Goal: Transaction & Acquisition: Book appointment/travel/reservation

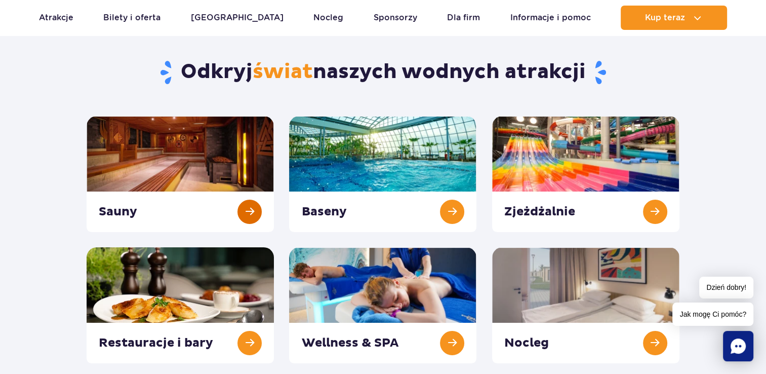
scroll to position [101, 0]
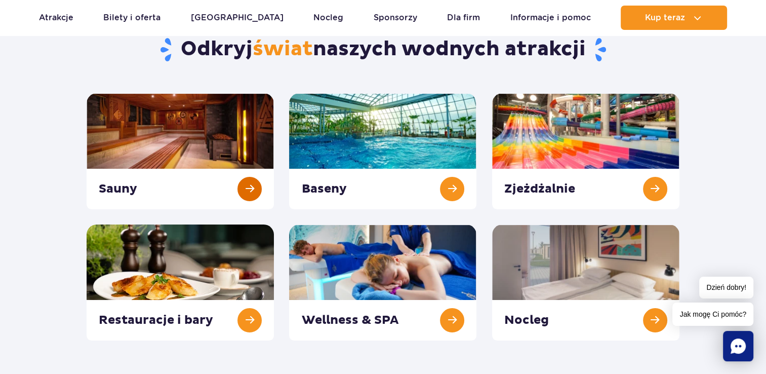
click at [142, 178] on link at bounding box center [180, 151] width 187 height 116
click at [370, 189] on link at bounding box center [382, 151] width 187 height 116
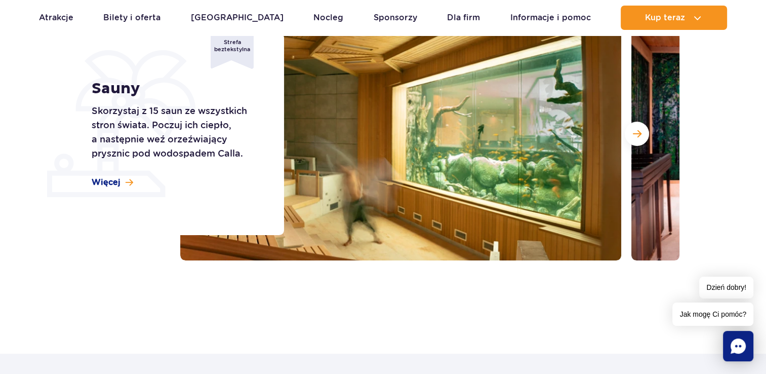
scroll to position [51, 0]
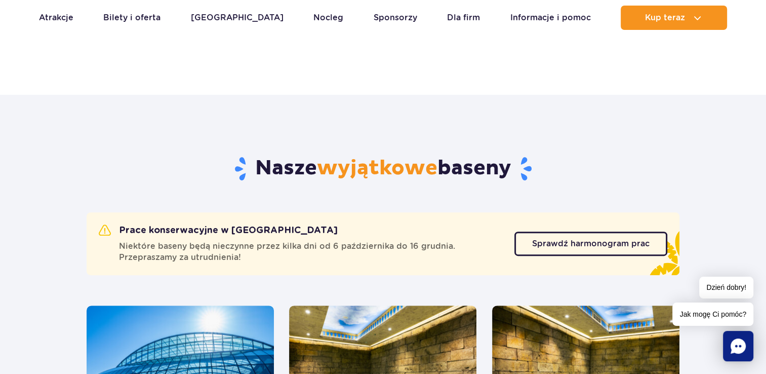
scroll to position [304, 0]
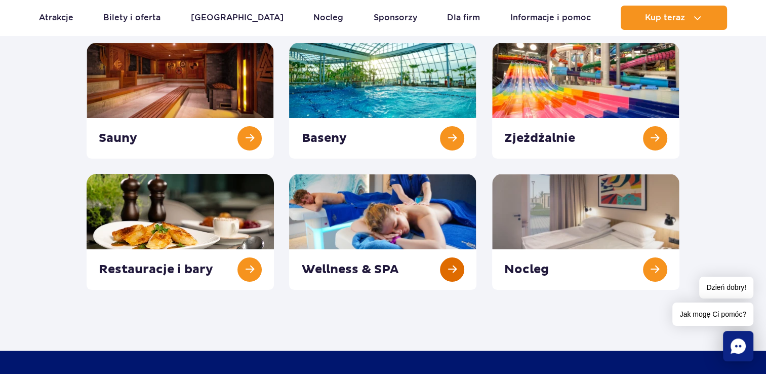
click at [391, 269] on link at bounding box center [382, 232] width 187 height 116
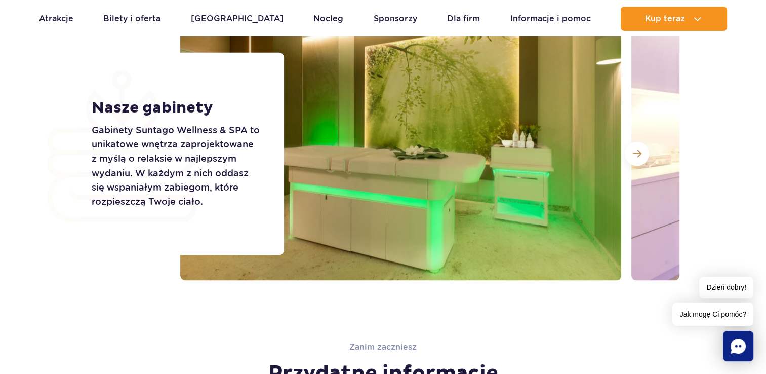
scroll to position [1671, 0]
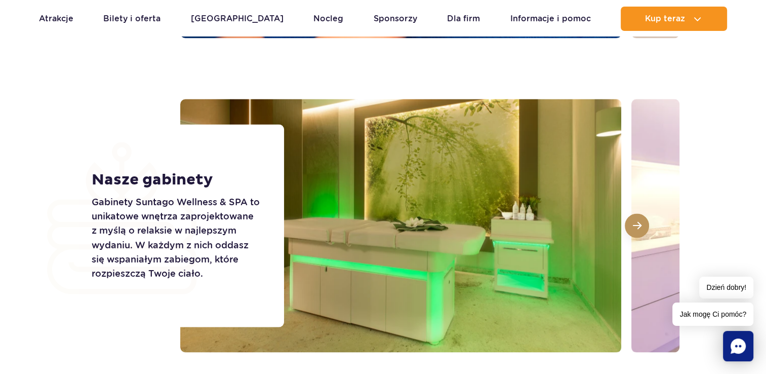
click at [632, 222] on button at bounding box center [637, 225] width 24 height 24
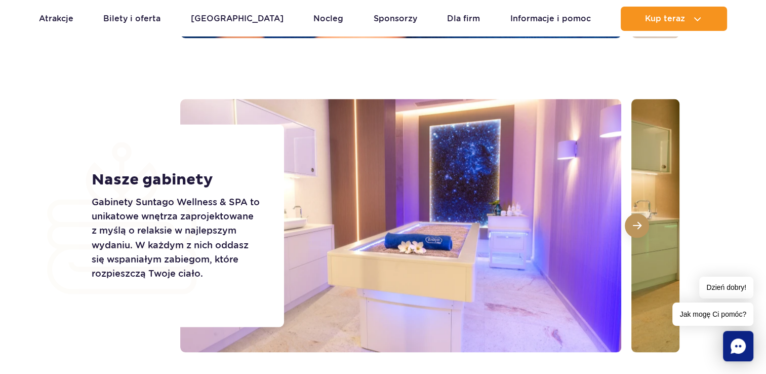
click at [632, 222] on button at bounding box center [637, 225] width 24 height 24
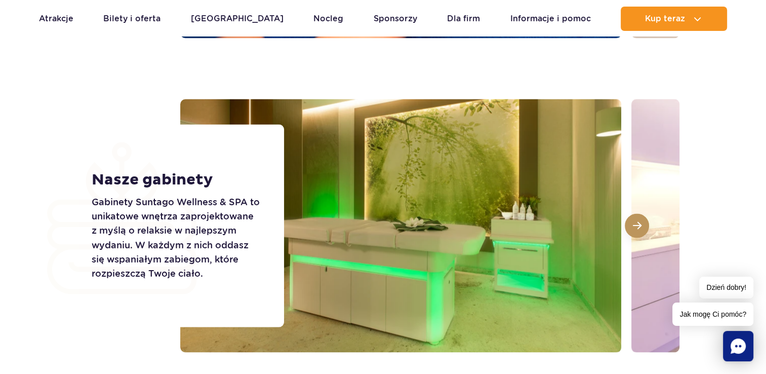
click at [632, 222] on button at bounding box center [637, 225] width 24 height 24
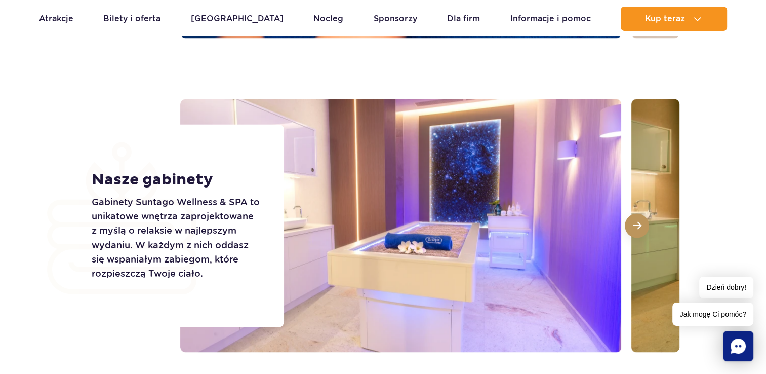
click at [632, 222] on button at bounding box center [637, 225] width 24 height 24
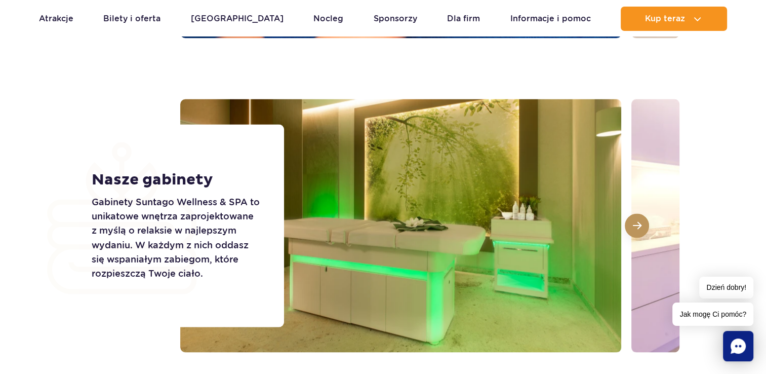
click at [632, 222] on button at bounding box center [637, 225] width 24 height 24
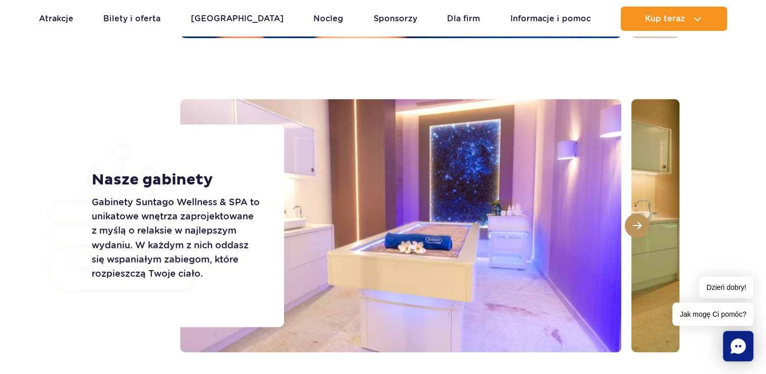
click at [632, 222] on button at bounding box center [637, 225] width 24 height 24
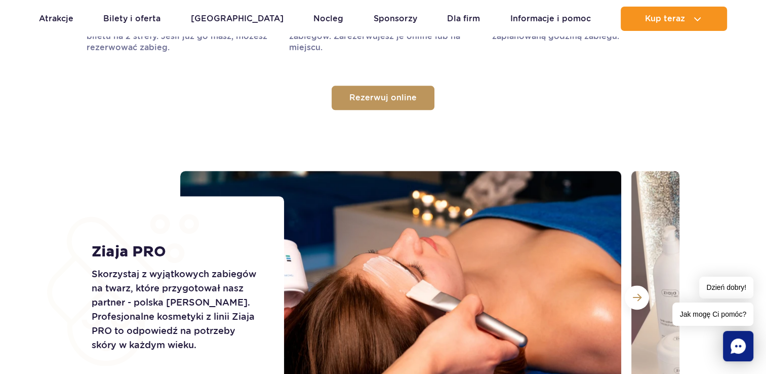
scroll to position [1165, 0]
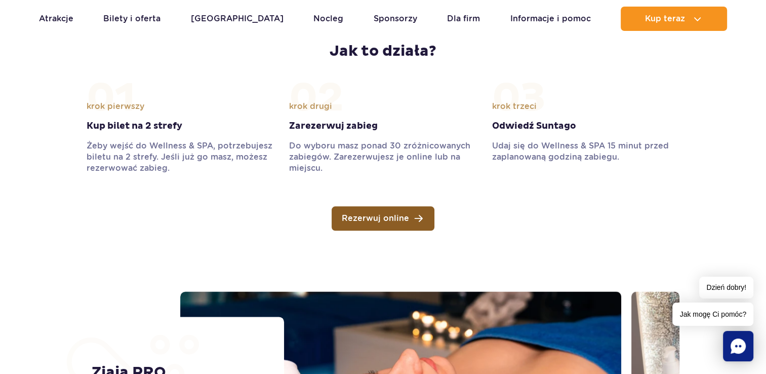
click at [367, 214] on span "Rezerwuj online" at bounding box center [375, 218] width 67 height 8
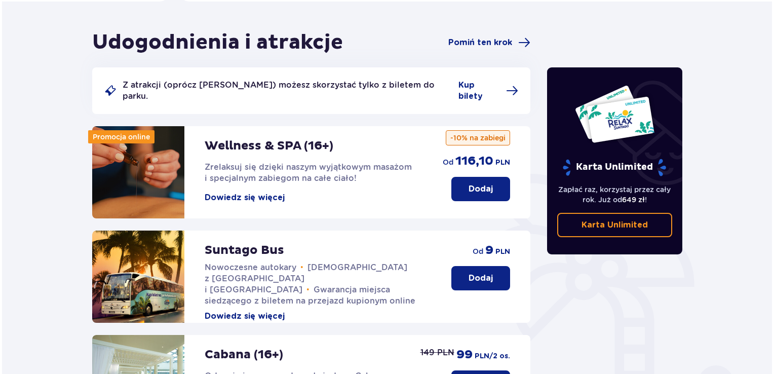
scroll to position [101, 0]
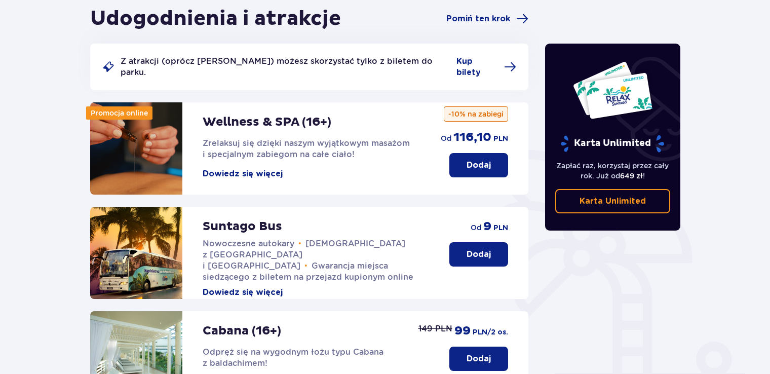
click at [249, 168] on button "Dowiedz się więcej" at bounding box center [243, 173] width 80 height 11
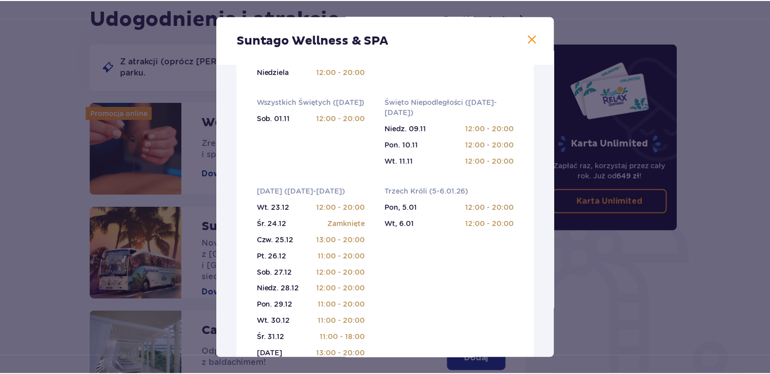
scroll to position [709, 0]
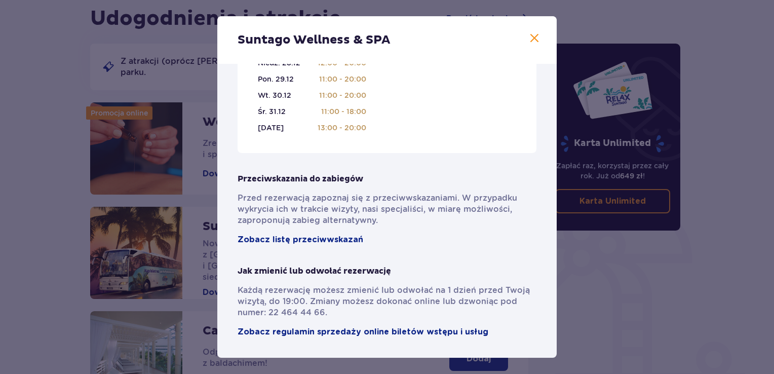
click at [530, 37] on span at bounding box center [534, 38] width 12 height 12
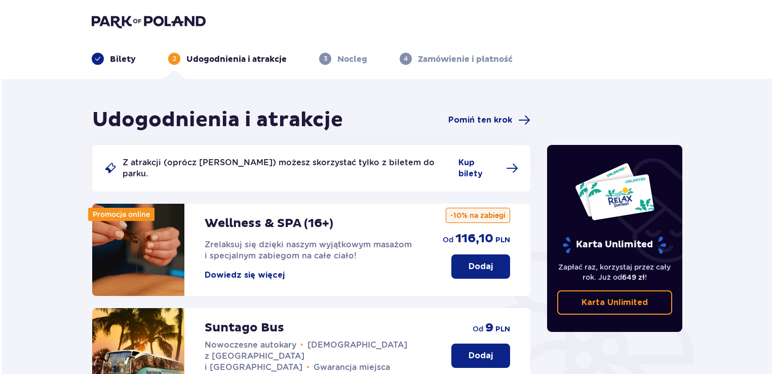
scroll to position [51, 0]
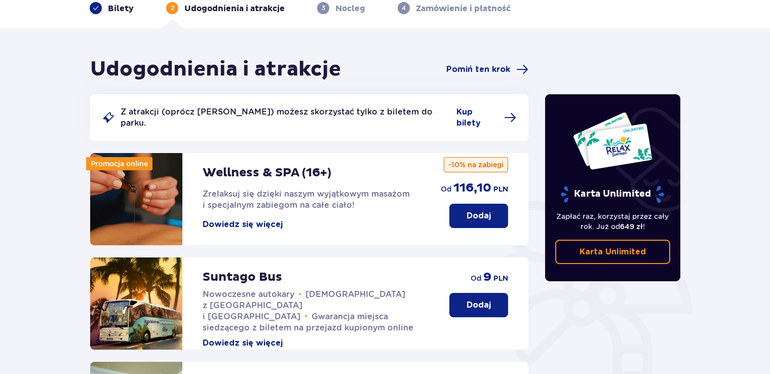
click at [254, 219] on button "Dowiedz się więcej" at bounding box center [243, 224] width 80 height 11
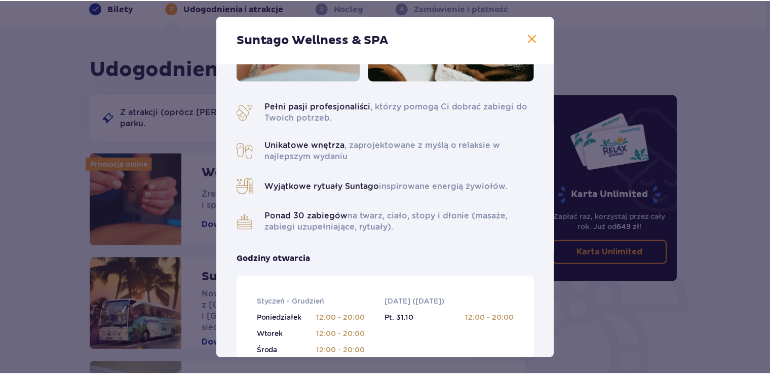
scroll to position [203, 0]
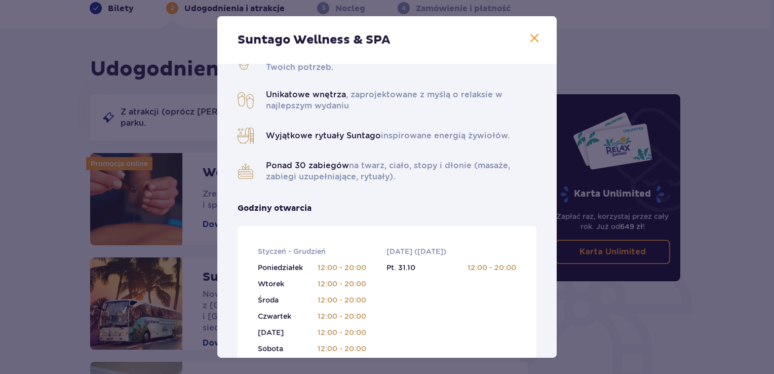
click at [529, 41] on span at bounding box center [534, 38] width 12 height 12
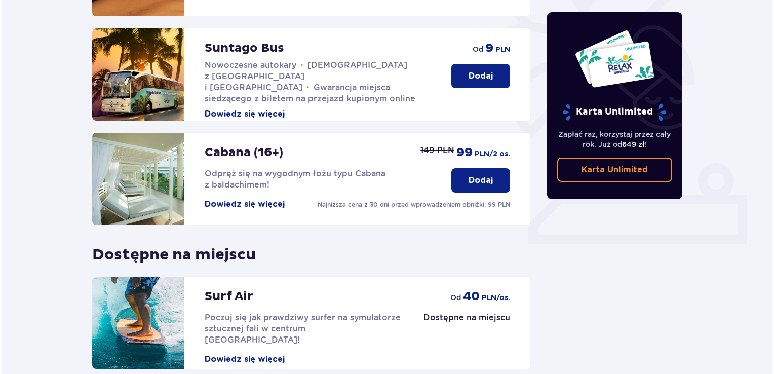
scroll to position [304, 0]
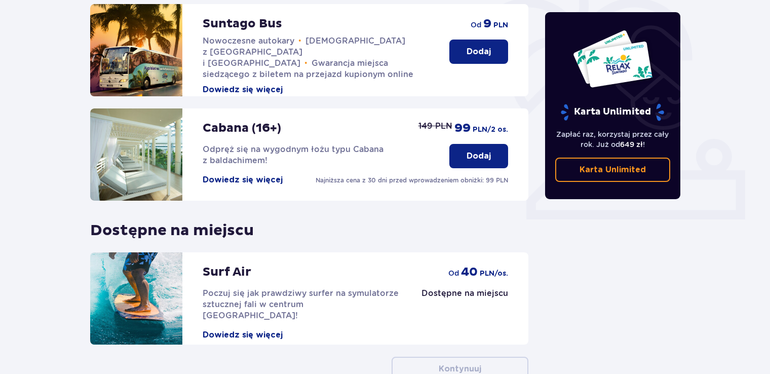
click at [265, 174] on button "Dowiedz się więcej" at bounding box center [243, 179] width 80 height 11
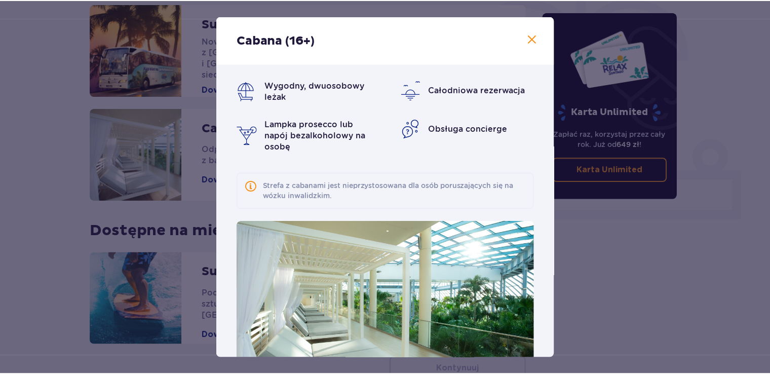
scroll to position [49, 0]
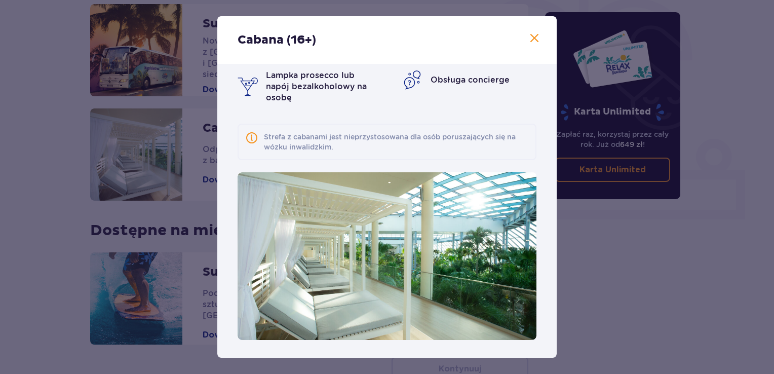
click at [528, 42] on span at bounding box center [534, 38] width 12 height 12
